Goal: Task Accomplishment & Management: Complete application form

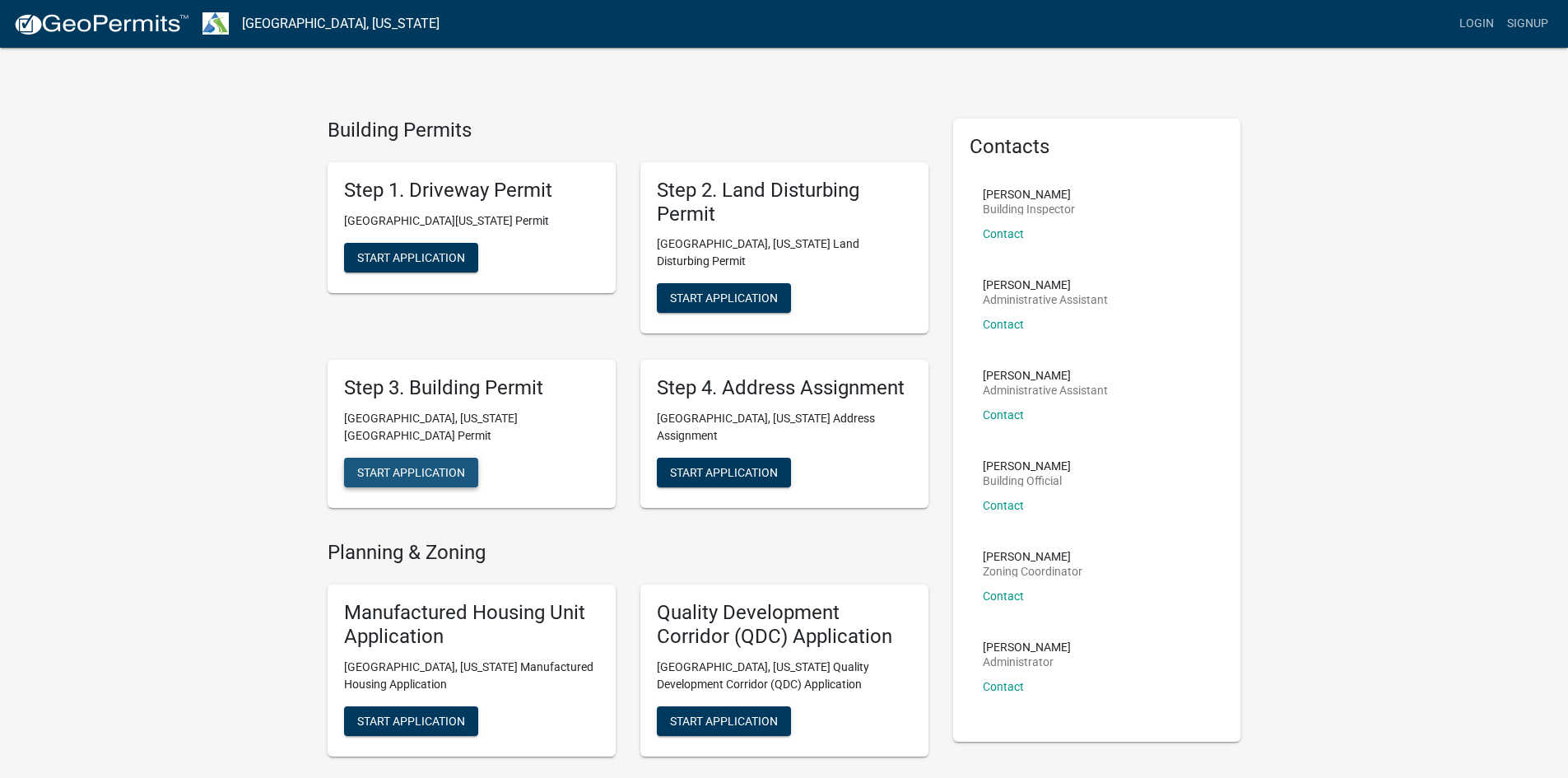
click at [406, 466] on span "Start Application" at bounding box center [411, 472] width 108 height 13
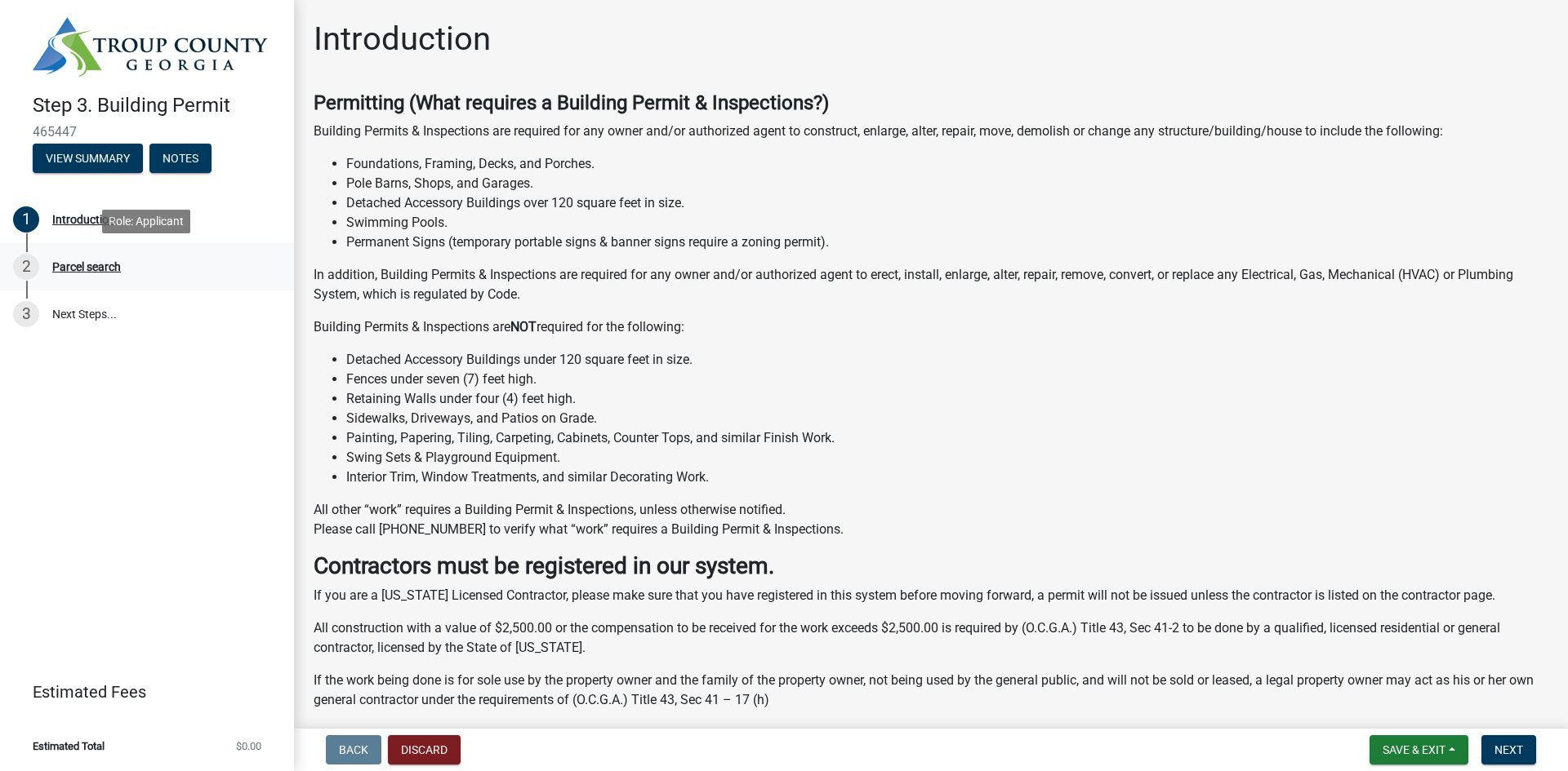
click at [73, 265] on div "Parcel search" at bounding box center [87, 267] width 69 height 12
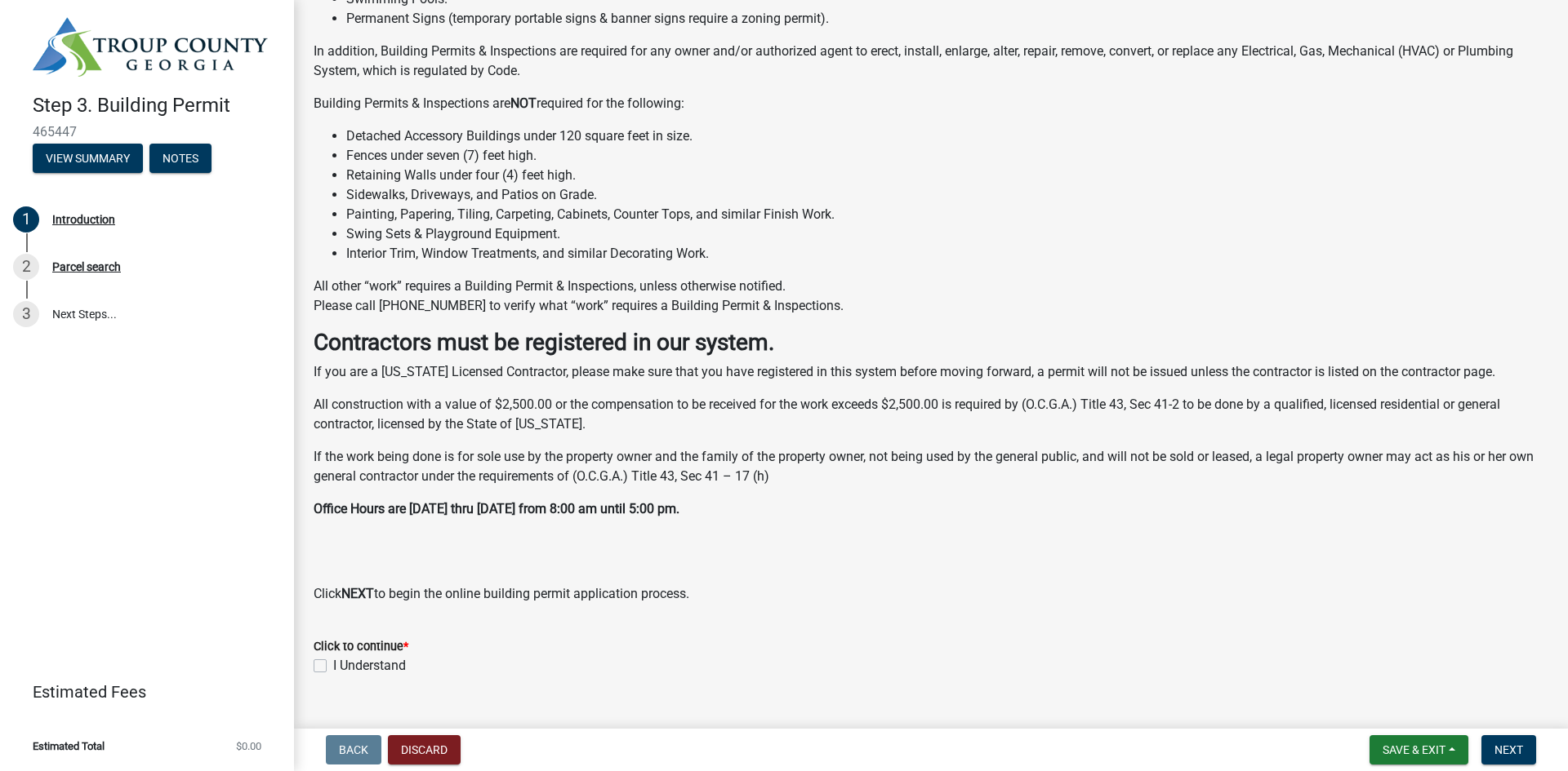
scroll to position [255, 0]
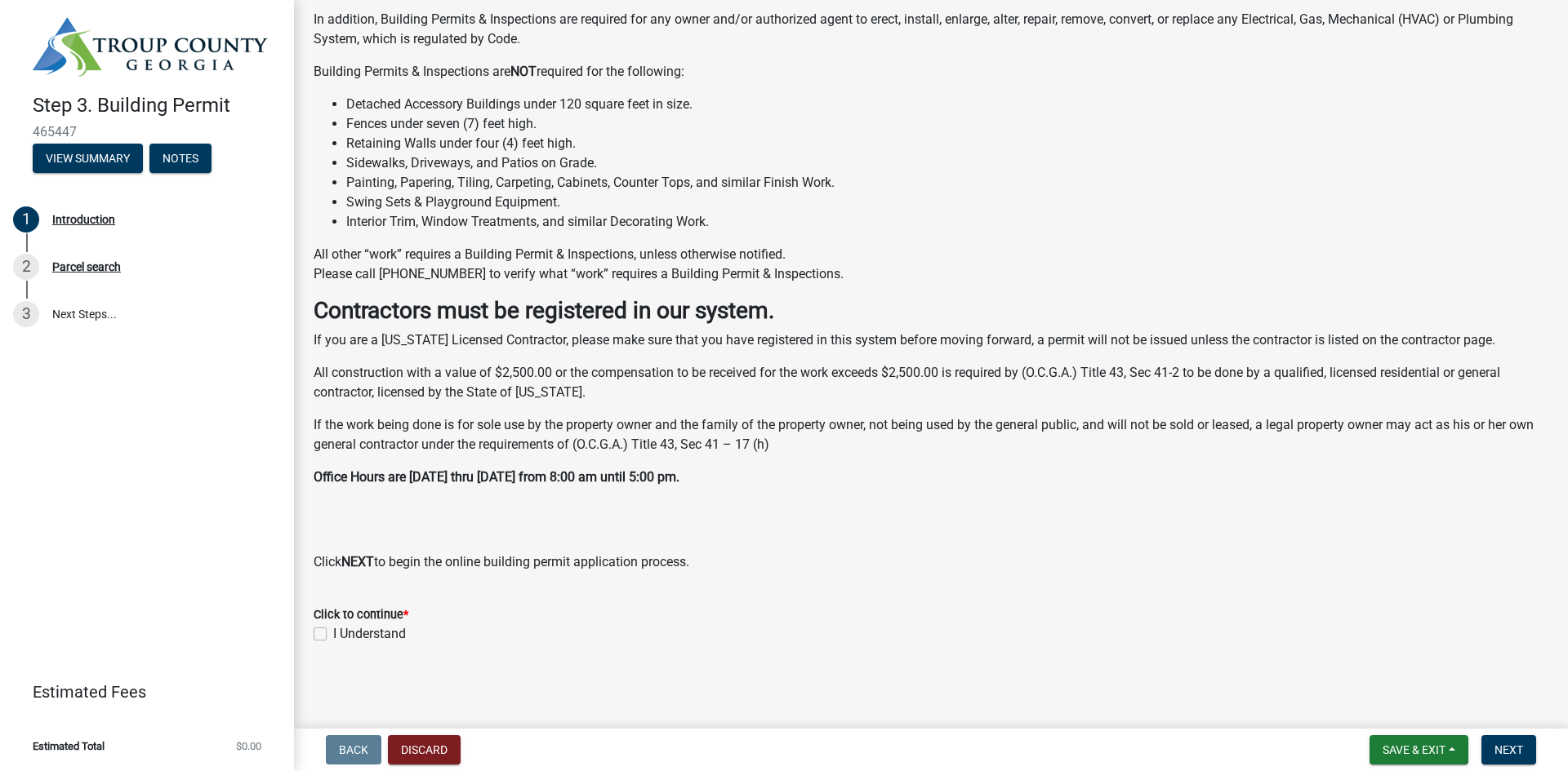
click at [333, 636] on label "I Understand" at bounding box center [369, 634] width 73 height 20
click at [333, 635] on input "I Understand" at bounding box center [338, 629] width 11 height 11
checkbox input "true"
click at [1512, 744] on span "Next" at bounding box center [1508, 750] width 29 height 13
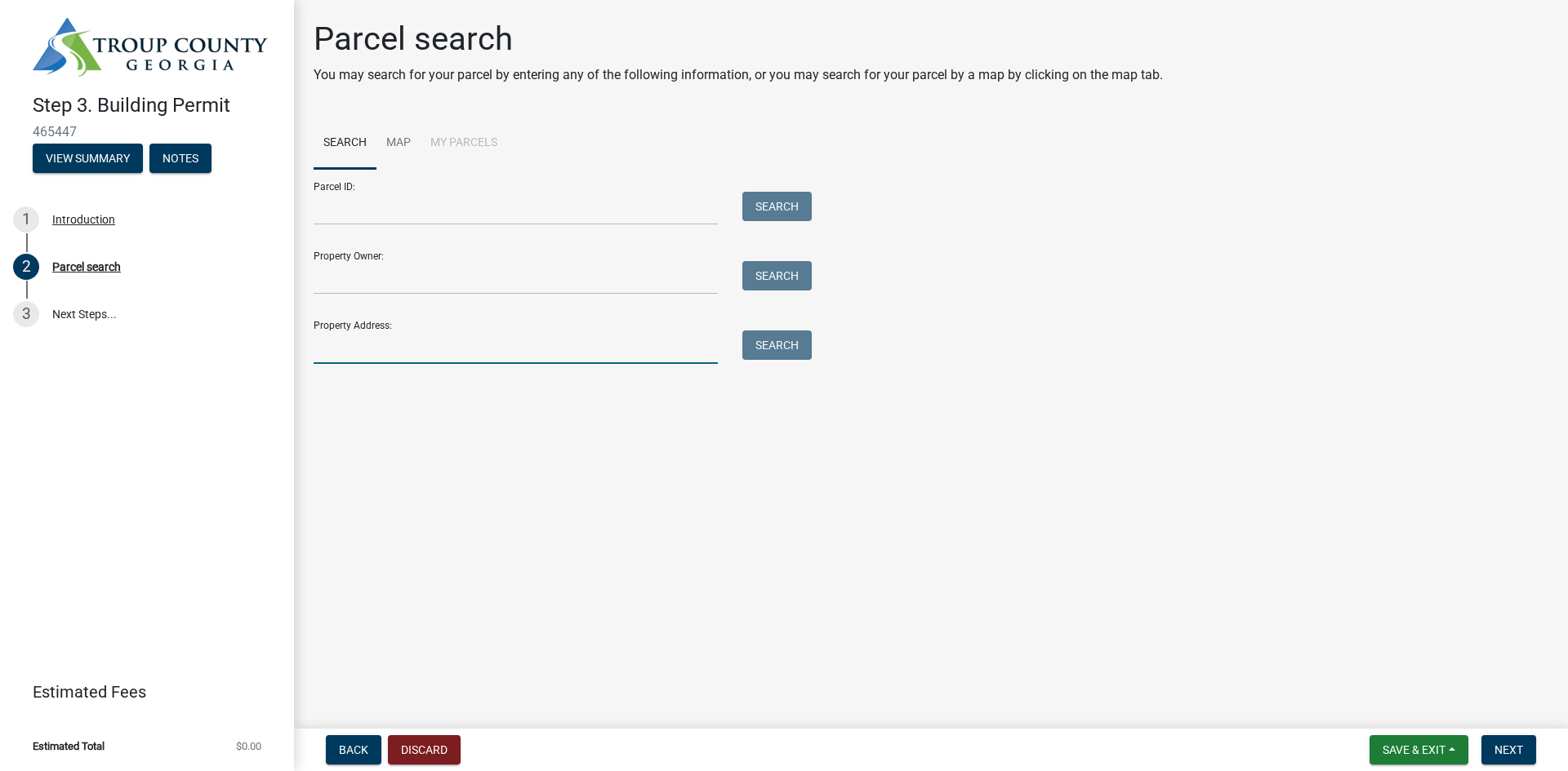
click at [357, 345] on input "Property Address:" at bounding box center [516, 347] width 404 height 33
paste input "[STREET_ADDRESS][PERSON_NAME][PERSON_NAME]"
drag, startPoint x: 425, startPoint y: 352, endPoint x: 662, endPoint y: 331, distance: 237.9
click at [589, 339] on input "[STREET_ADDRESS][PERSON_NAME][PERSON_NAME]" at bounding box center [516, 347] width 404 height 33
type input "205 [PERSON_NAME] Mill"
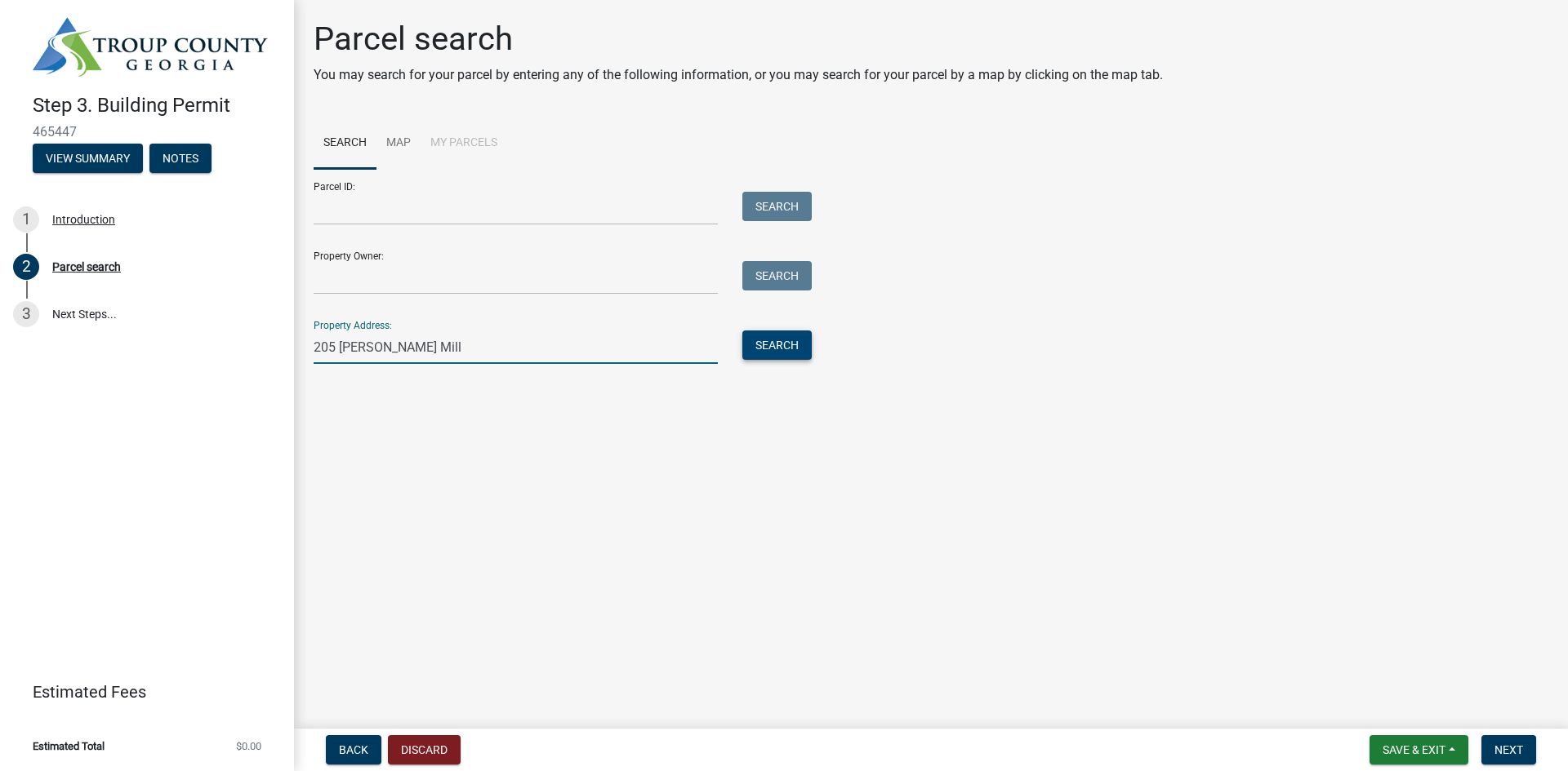
click at [783, 344] on button "Search" at bounding box center [777, 345] width 69 height 30
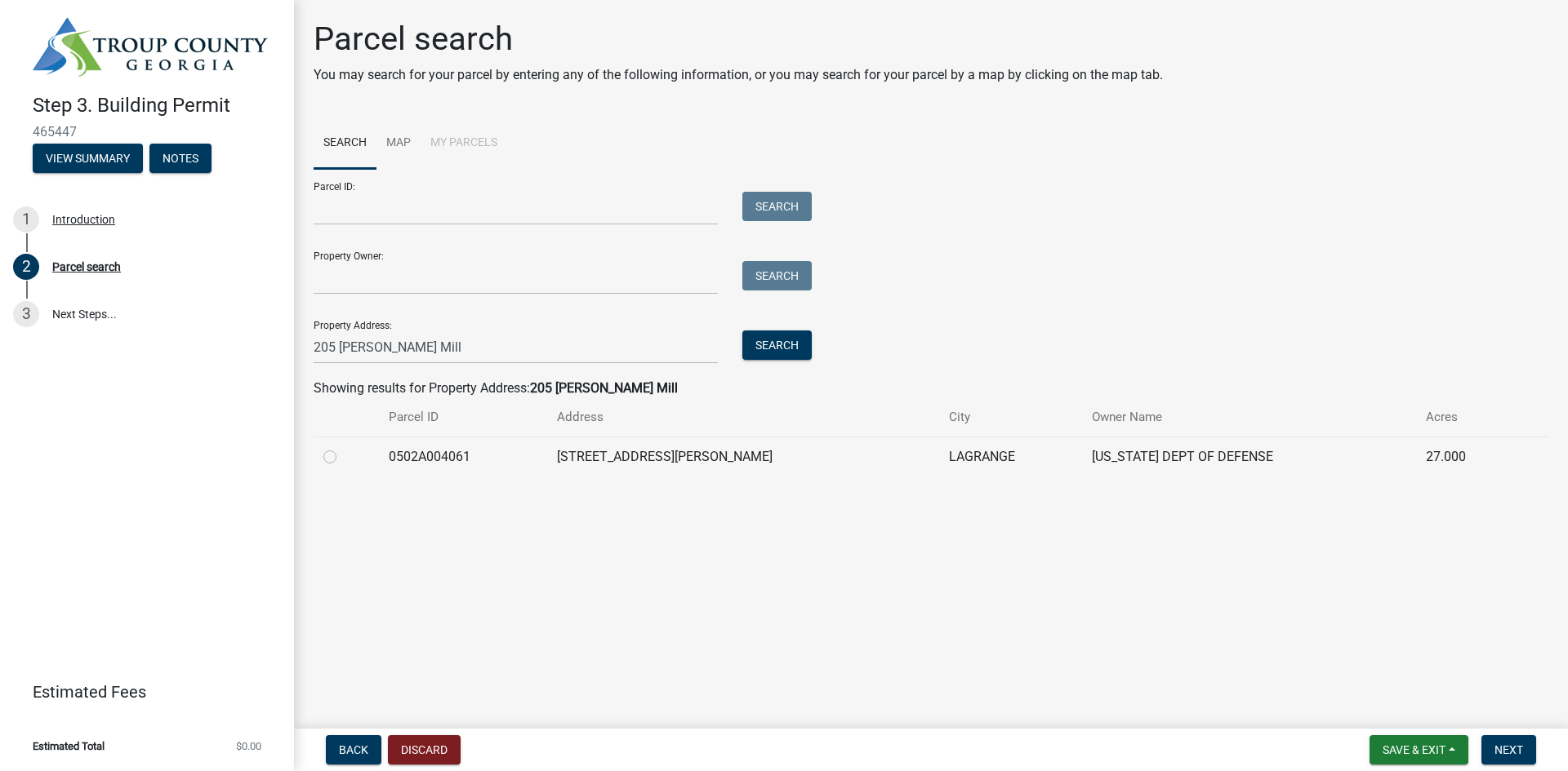
click at [343, 447] on label at bounding box center [343, 447] width 0 height 0
click at [343, 456] on input "radio" at bounding box center [348, 453] width 11 height 11
radio input "true"
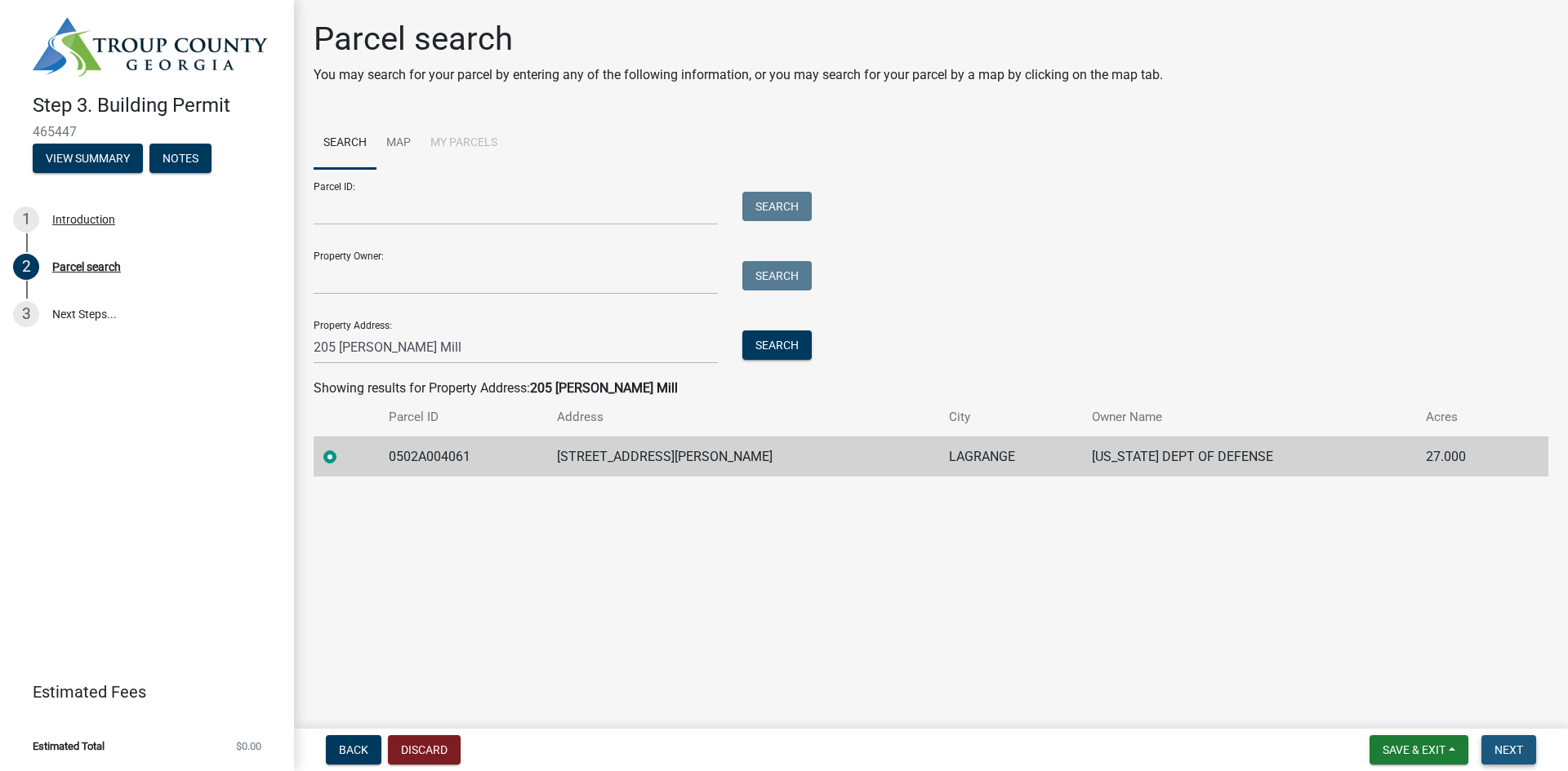
click at [1524, 748] on button "Next" at bounding box center [1508, 750] width 55 height 30
click at [1501, 746] on span "Next" at bounding box center [1508, 750] width 29 height 13
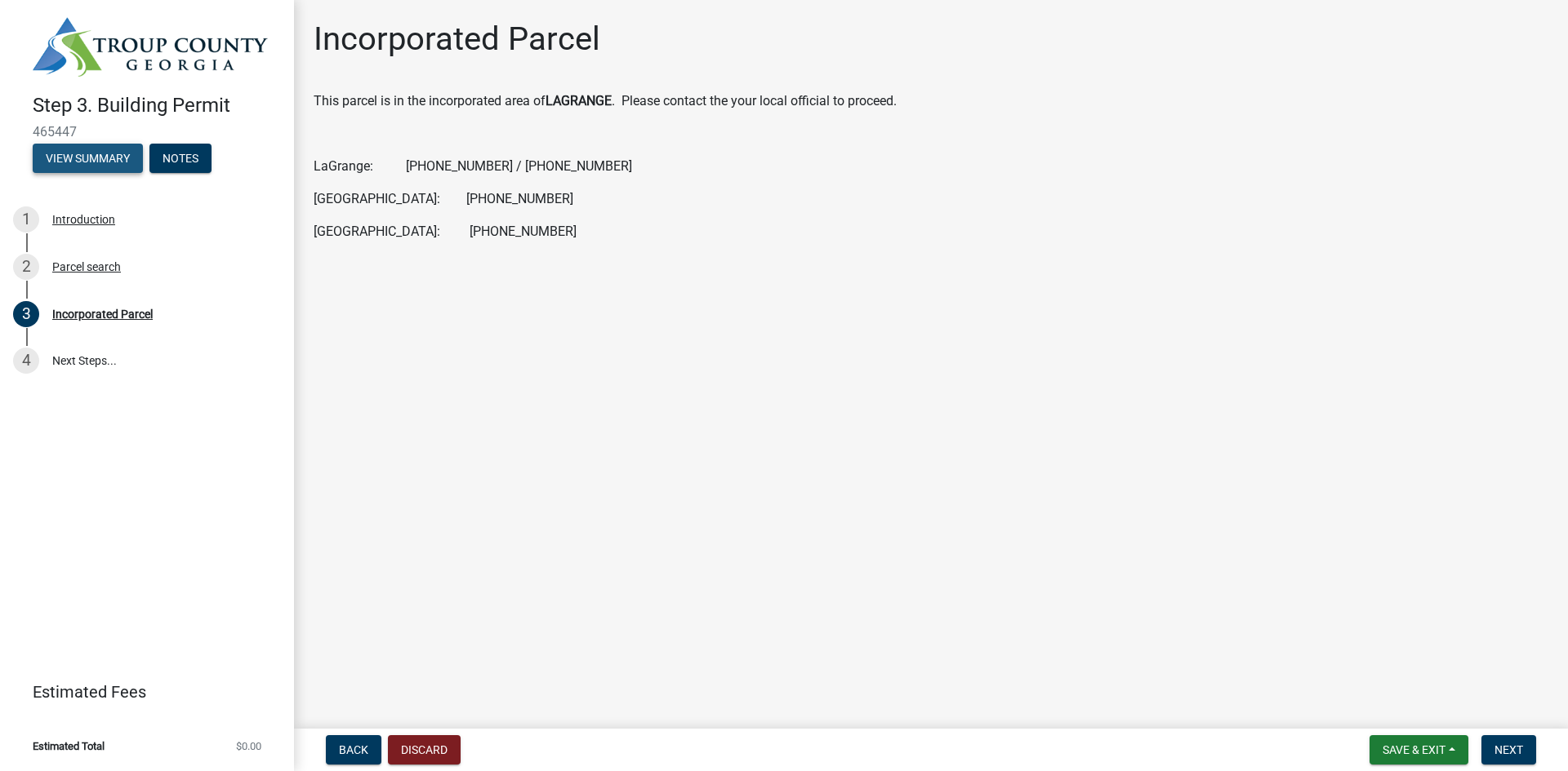
click at [92, 158] on button "View Summary" at bounding box center [88, 158] width 110 height 30
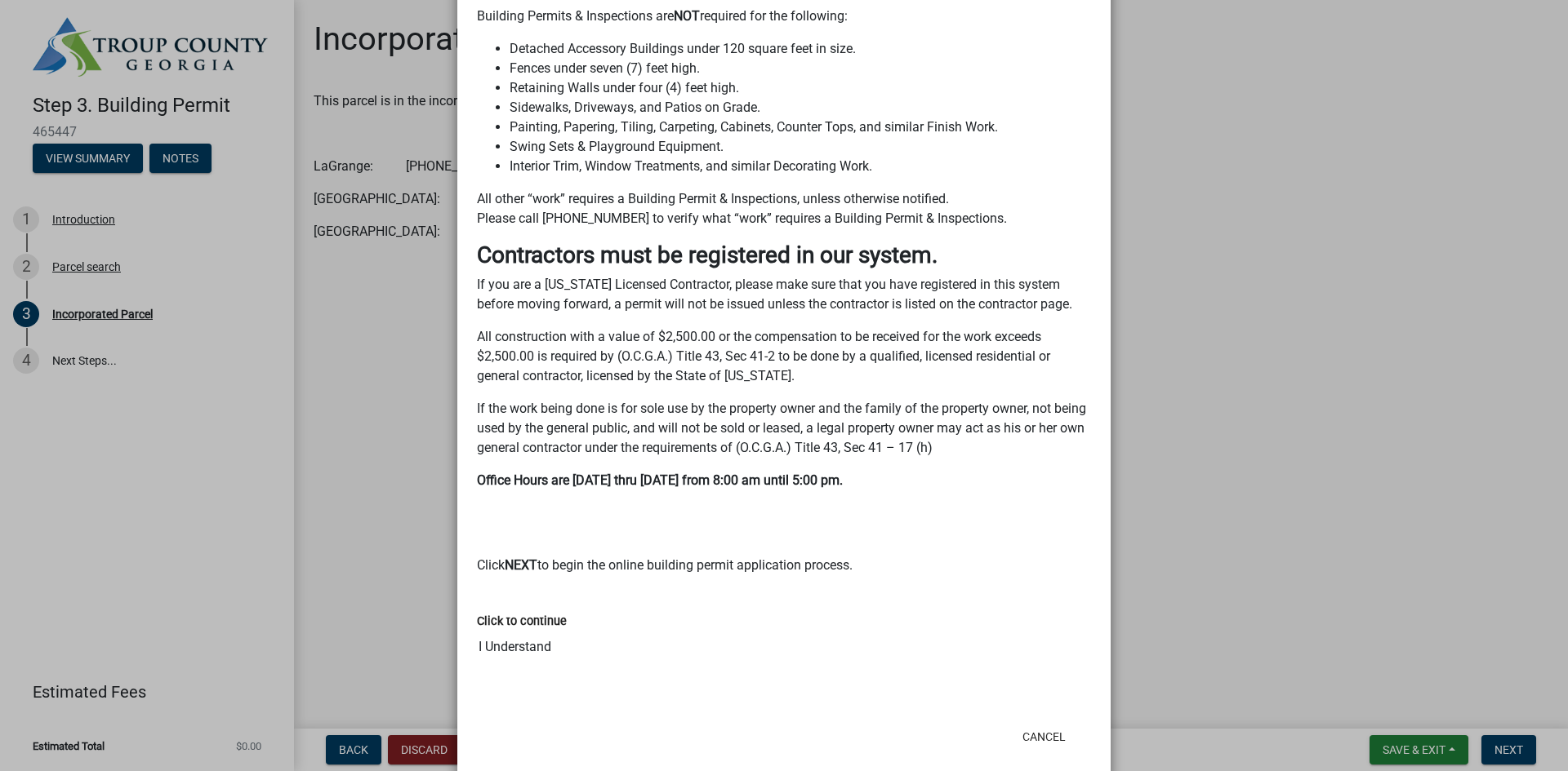
scroll to position [465, 0]
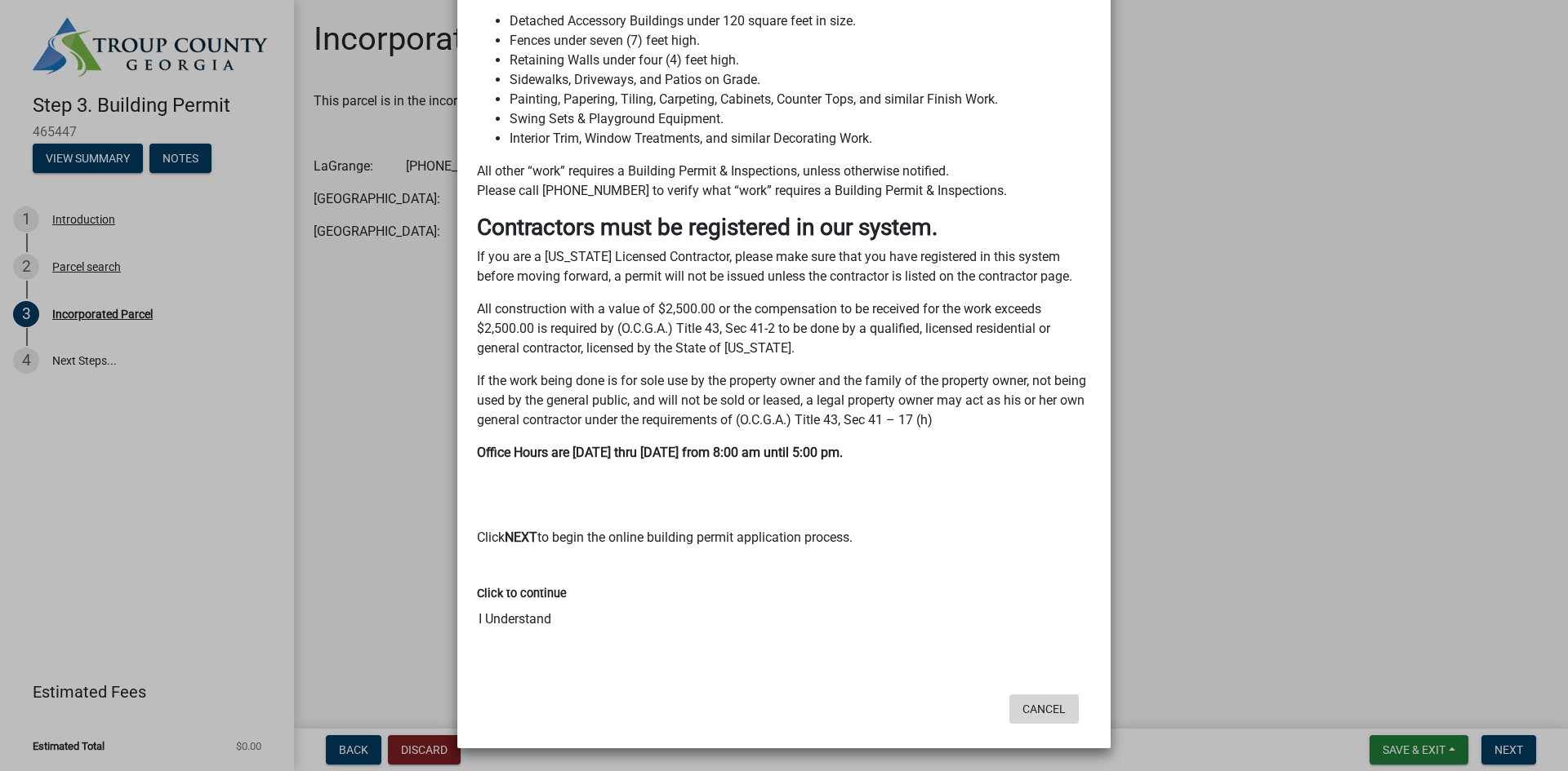
click at [1043, 702] on button "Cancel" at bounding box center [1044, 709] width 69 height 30
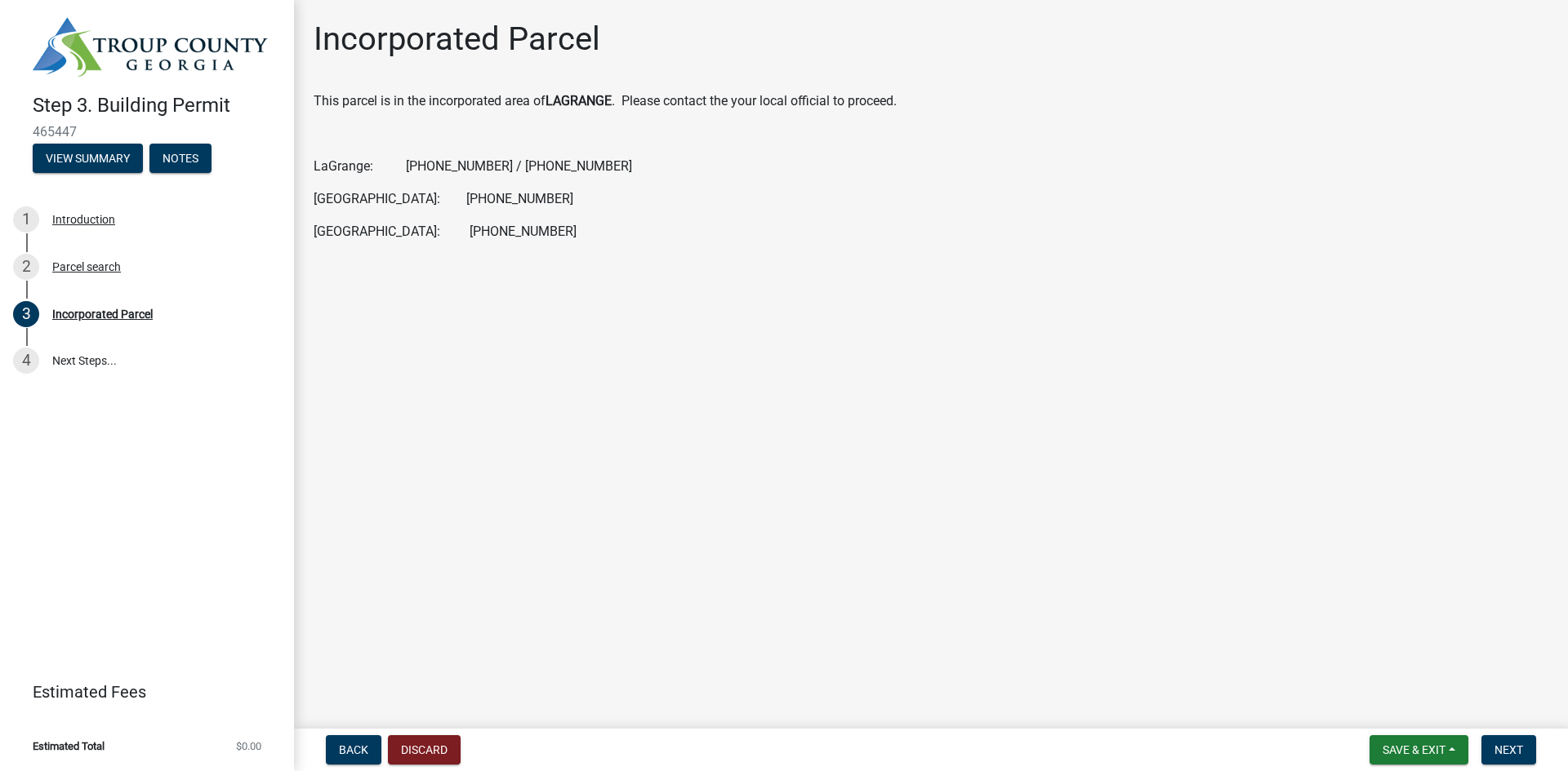
click at [641, 468] on main "Incorporated Parcel This parcel is in the incorporated area of [GEOGRAPHIC_DATA…" at bounding box center [931, 361] width 1274 height 722
